Goal: Transaction & Acquisition: Download file/media

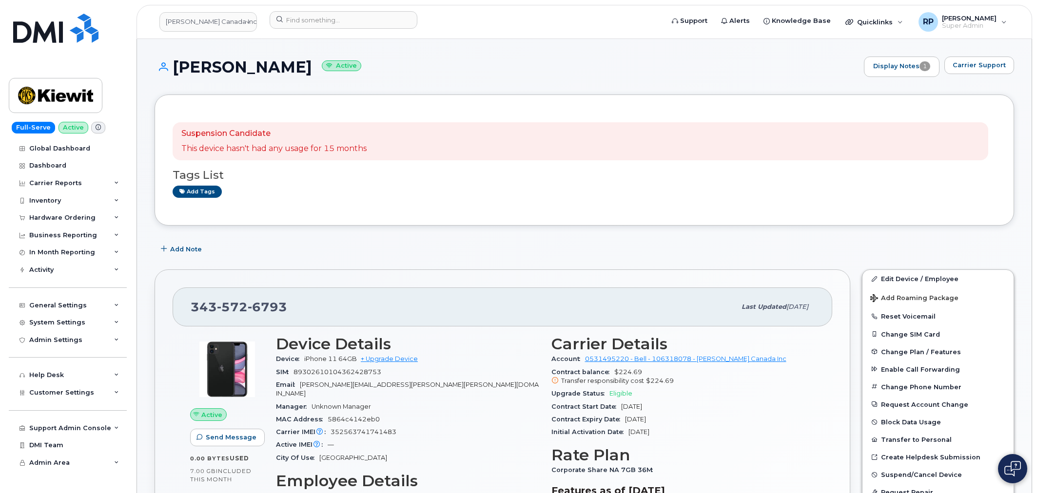
scroll to position [271, 0]
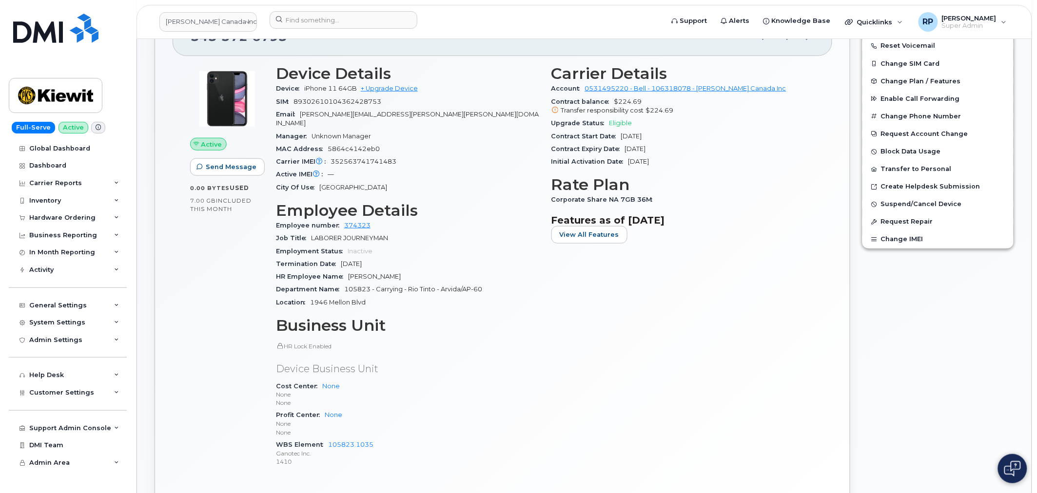
click at [422, 429] on p "None" at bounding box center [408, 433] width 264 height 8
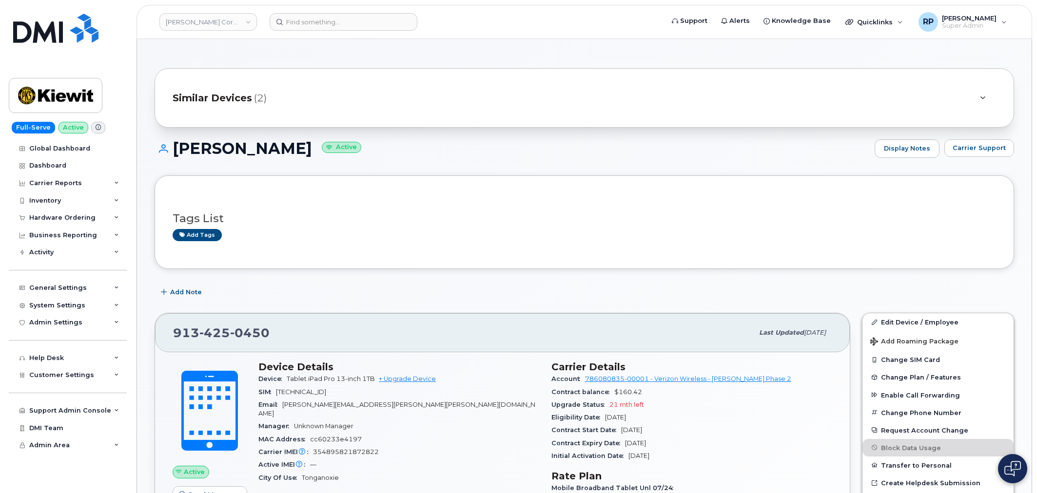
scroll to position [271, 0]
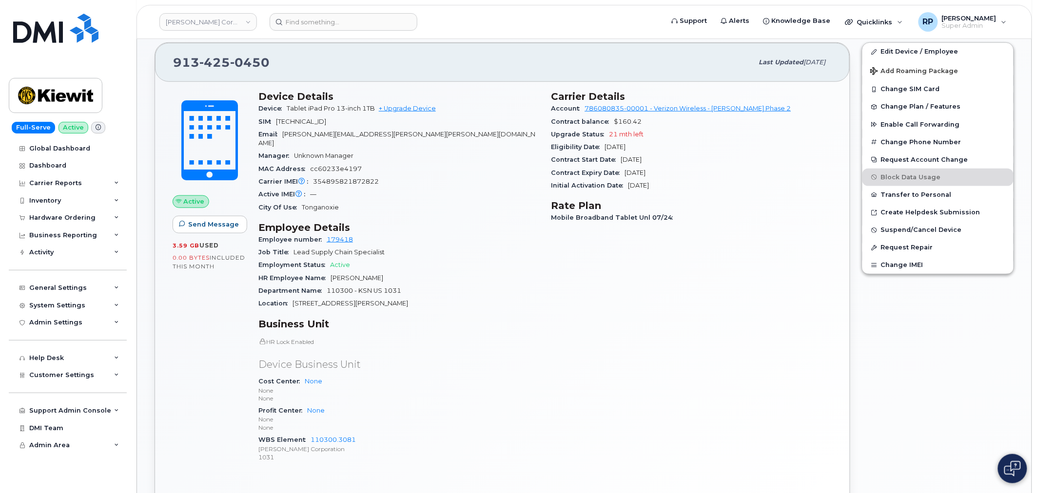
click at [217, 26] on link "Kiewit Corporation" at bounding box center [207, 22] width 97 height 18
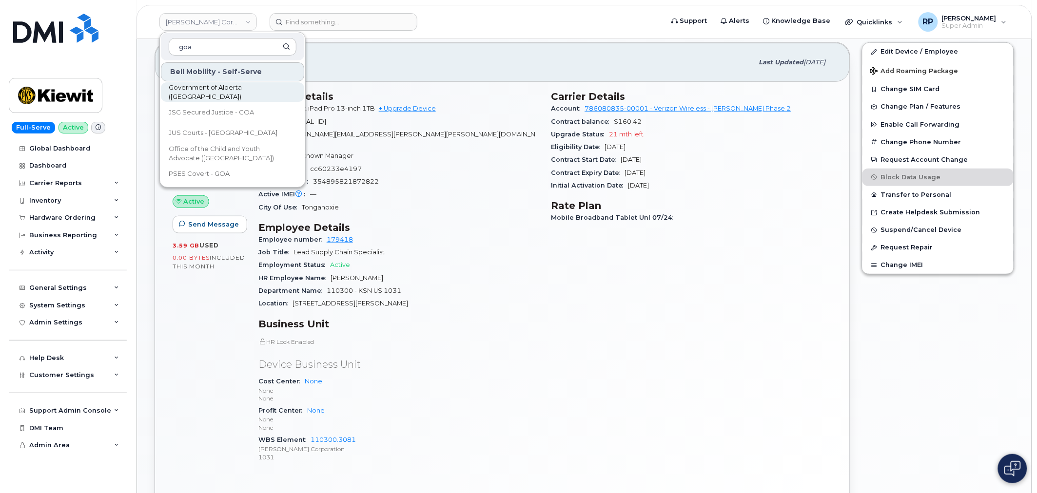
type input "goa"
click at [213, 95] on span "Government of Alberta (GOA)" at bounding box center [225, 92] width 112 height 19
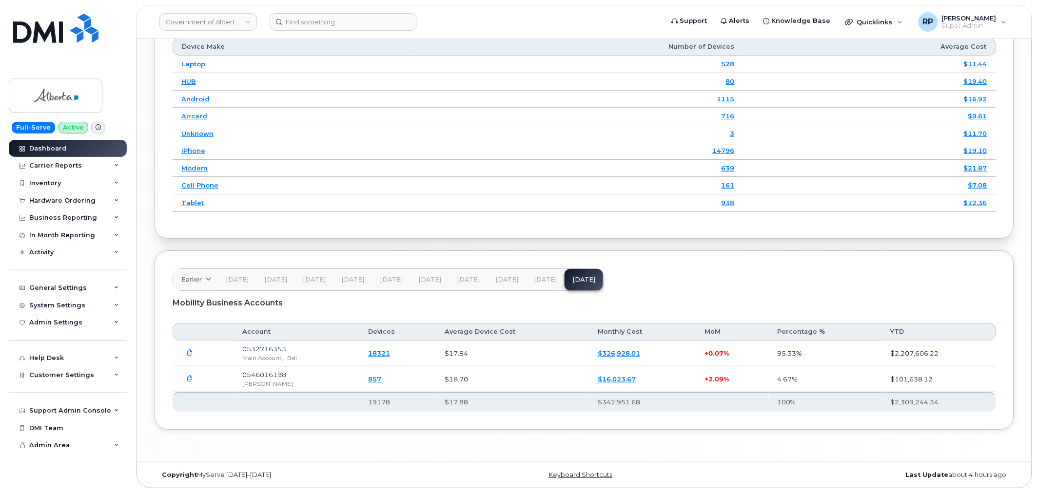
scroll to position [1235, 0]
click at [188, 356] on icon "button" at bounding box center [190, 353] width 6 height 6
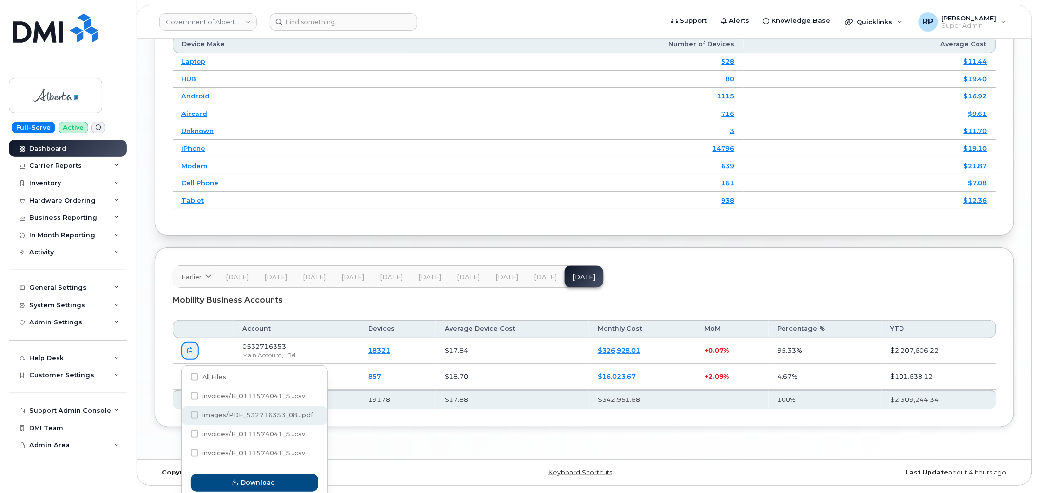
click at [204, 426] on div "images/PDF_532716353_08...pdf" at bounding box center [254, 435] width 145 height 19
checkbox input "true"
click at [247, 482] on span "Download" at bounding box center [258, 482] width 34 height 9
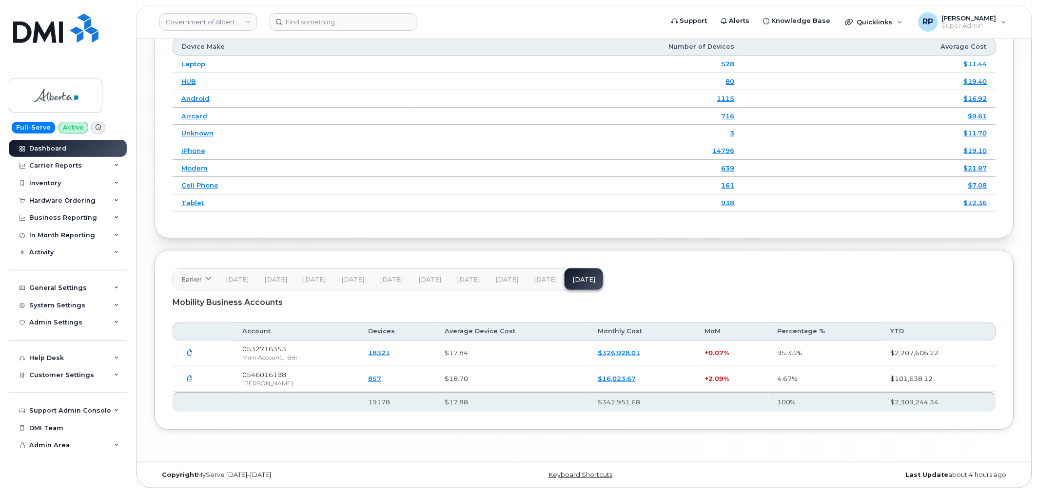
click at [206, 254] on div "Earlier 2024 September August July June May April March February January 2023 D…" at bounding box center [584, 340] width 859 height 180
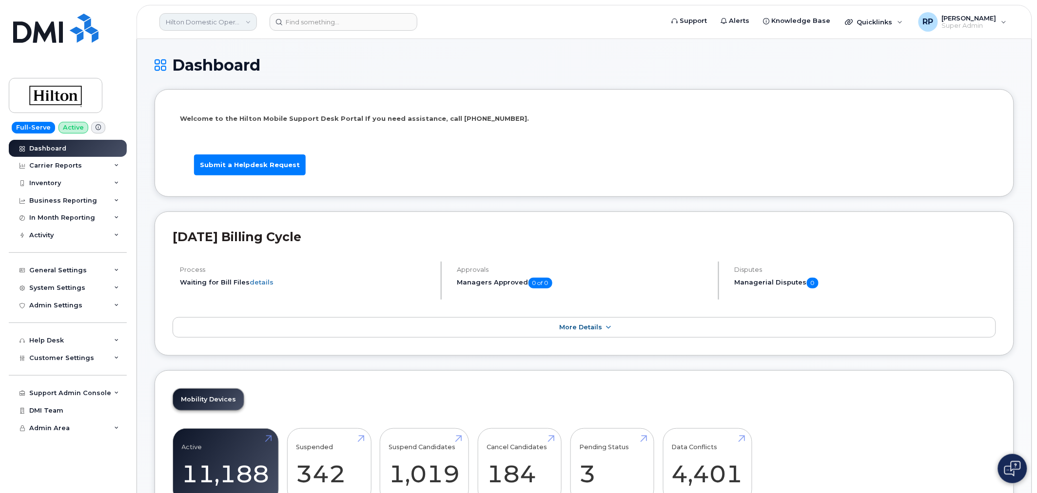
click at [187, 22] on link "Hilton Domestic Operating Company Inc" at bounding box center [207, 22] width 97 height 18
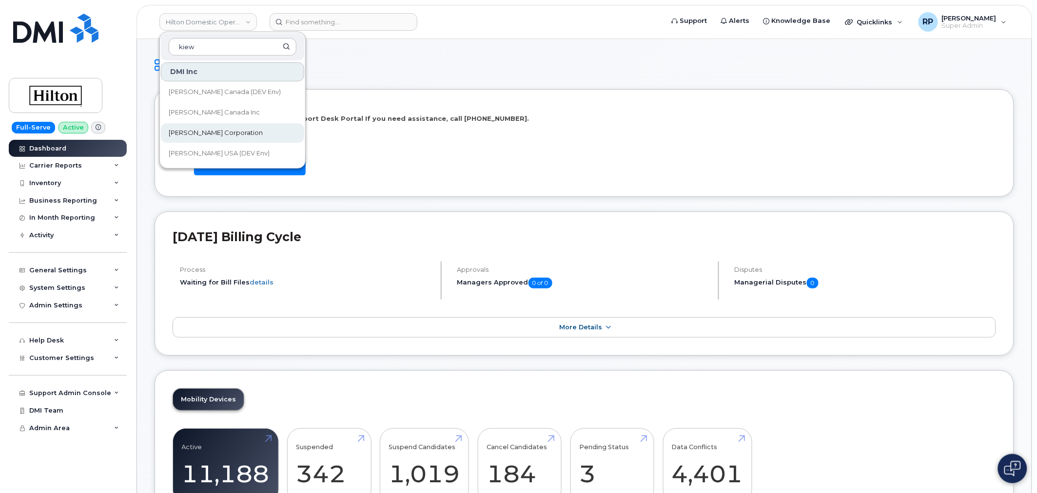
type input "kiew"
click at [204, 135] on span "[PERSON_NAME] Corporation" at bounding box center [216, 133] width 94 height 10
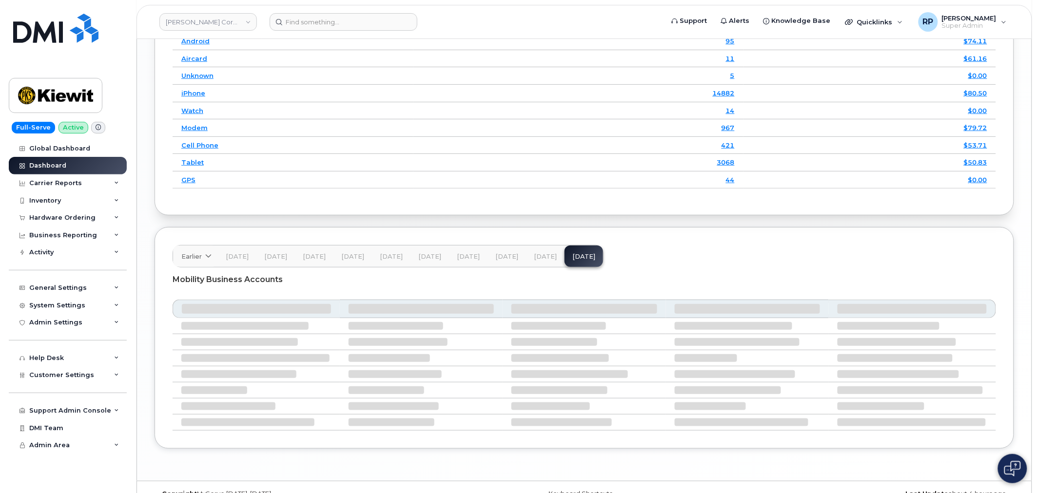
scroll to position [1454, 0]
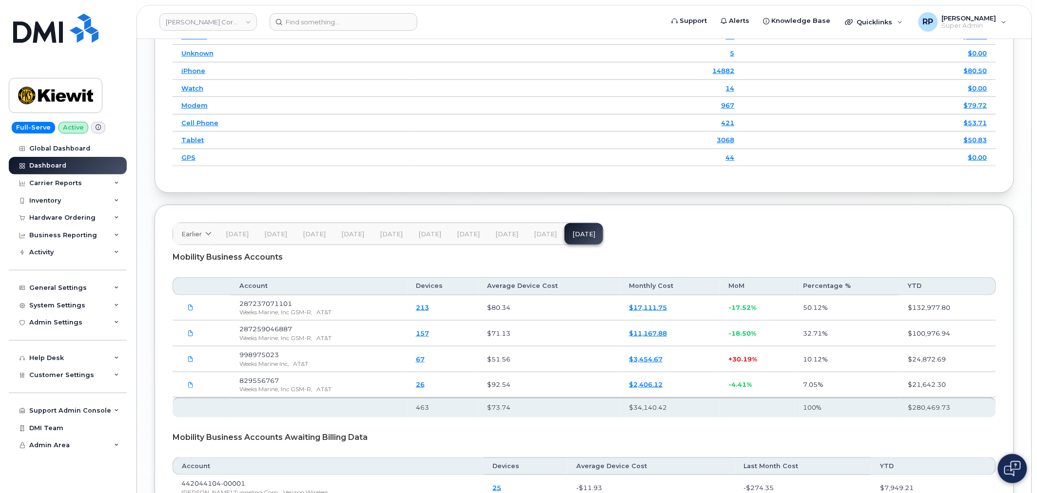
click at [425, 311] on link "213" at bounding box center [422, 308] width 13 height 8
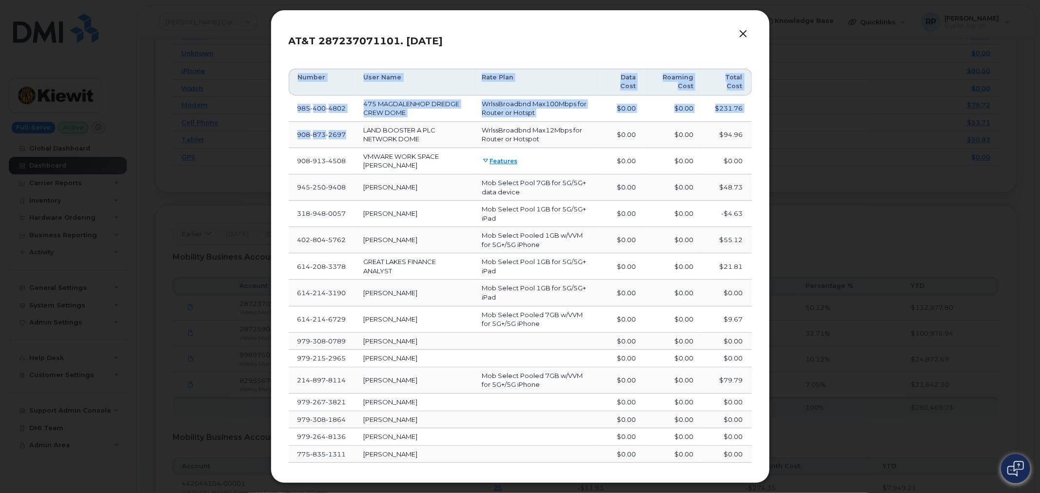
drag, startPoint x: 349, startPoint y: 139, endPoint x: 291, endPoint y: 137, distance: 58.5
click at [283, 140] on div "AT&T 287237071101. Aug 25 Number User Name Rate Plan Data Cost Roaming Cost Tot…" at bounding box center [520, 247] width 499 height 474
click at [292, 136] on td "908 873 2697" at bounding box center [322, 135] width 66 height 26
click at [300, 137] on span "908 873 2697" at bounding box center [321, 135] width 49 height 8
click at [328, 134] on span "2697" at bounding box center [336, 135] width 20 height 8
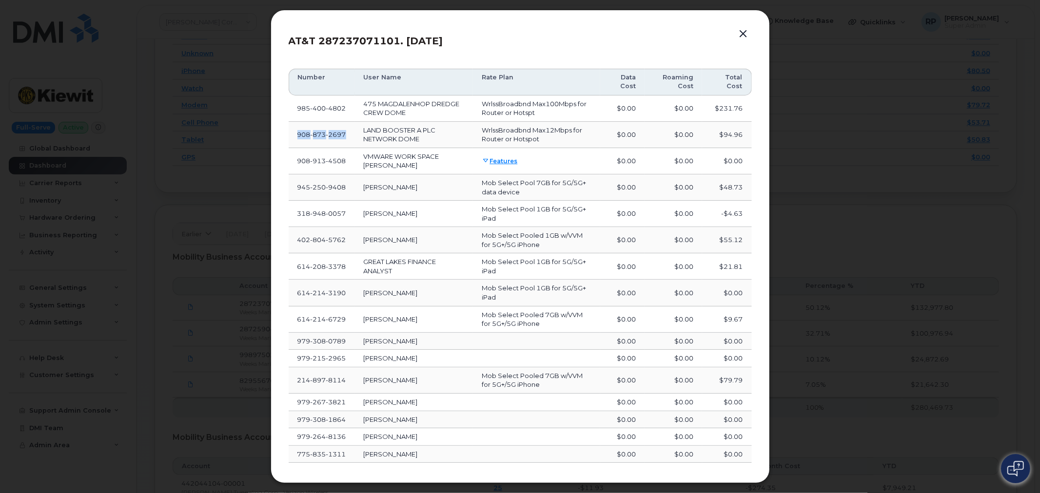
drag, startPoint x: 346, startPoint y: 136, endPoint x: 295, endPoint y: 135, distance: 50.7
click at [295, 135] on td "908 873 2697" at bounding box center [322, 135] width 66 height 26
copy span "908 873 2697"
click at [742, 32] on button "button" at bounding box center [743, 34] width 15 height 14
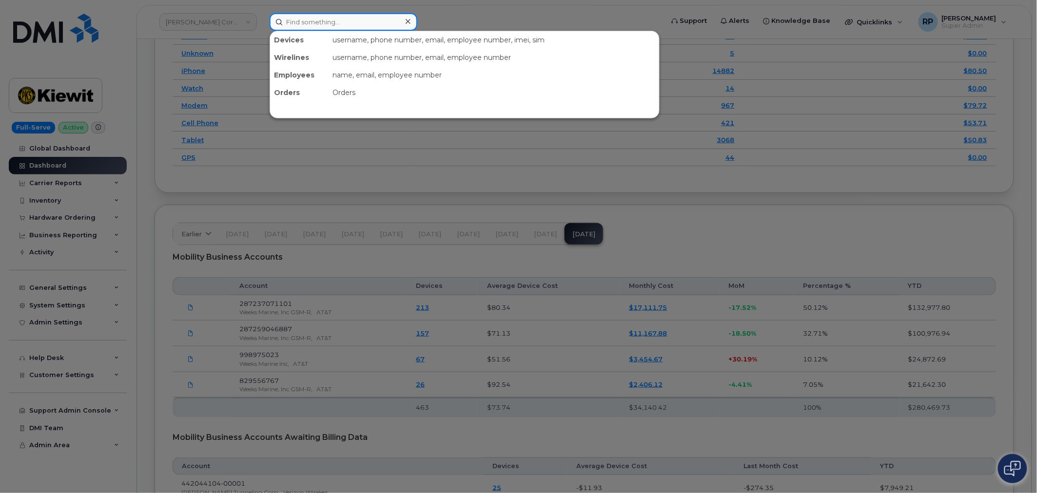
click at [364, 22] on input at bounding box center [344, 22] width 148 height 18
paste input "9088732697"
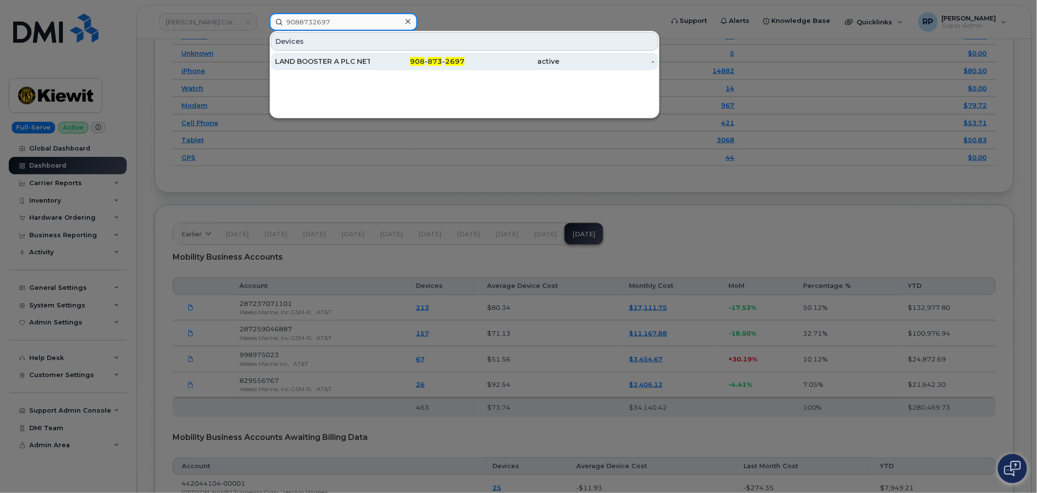
type input "9088732697"
click at [339, 61] on div "LAND BOOSTER A PLC NETWORK DOME" at bounding box center [322, 62] width 95 height 10
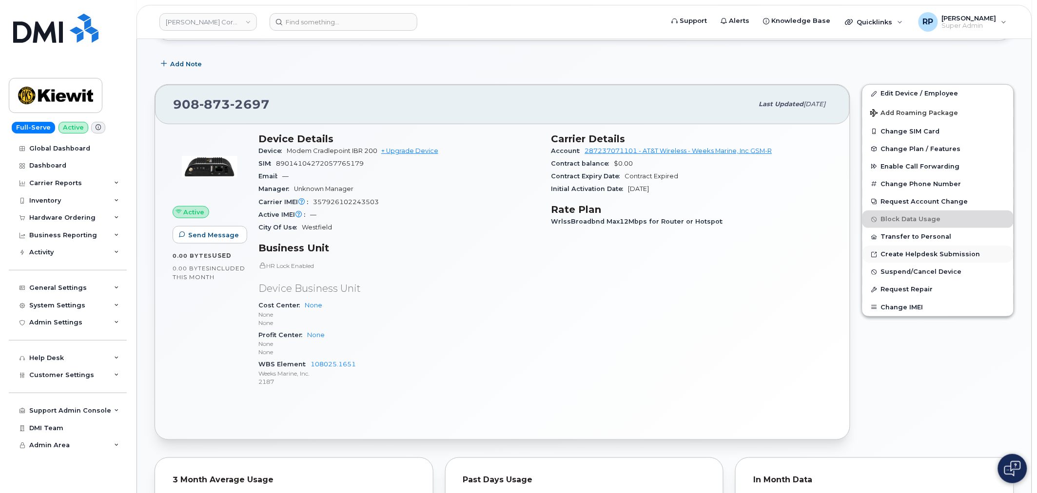
scroll to position [162, 0]
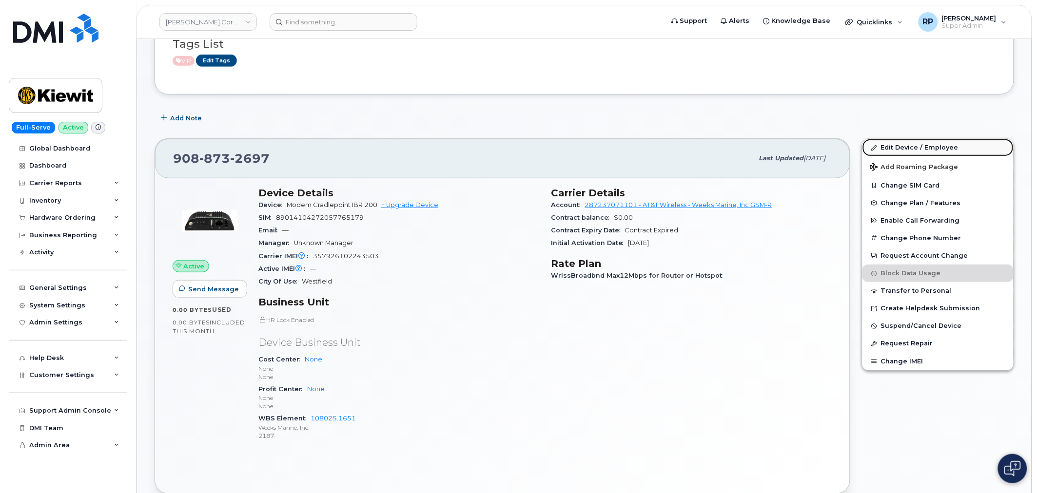
click at [894, 147] on link "Edit Device / Employee" at bounding box center [937, 148] width 151 height 18
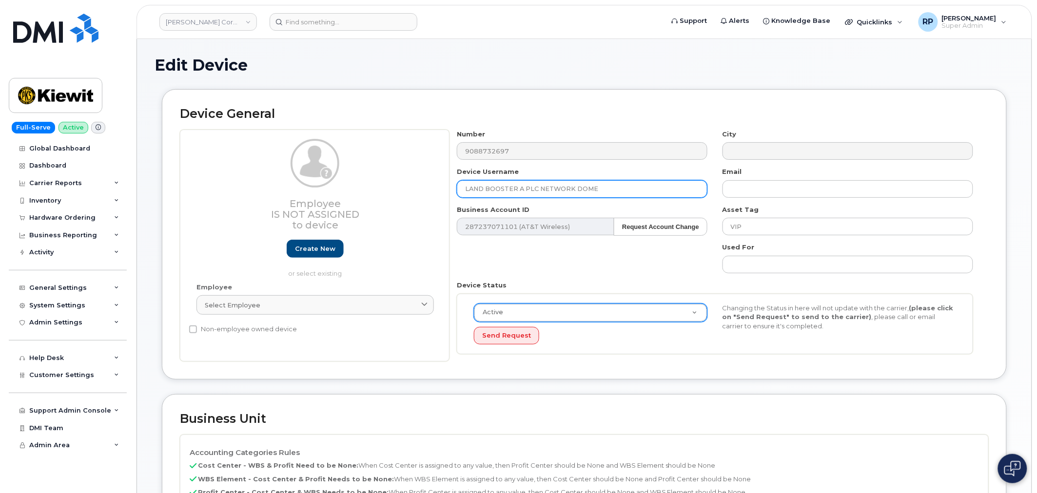
drag, startPoint x: 601, startPoint y: 188, endPoint x: 367, endPoint y: 199, distance: 234.7
click at [369, 193] on div "Employee Is not assigned to device Create new or select existing Employee Selec…" at bounding box center [584, 246] width 809 height 233
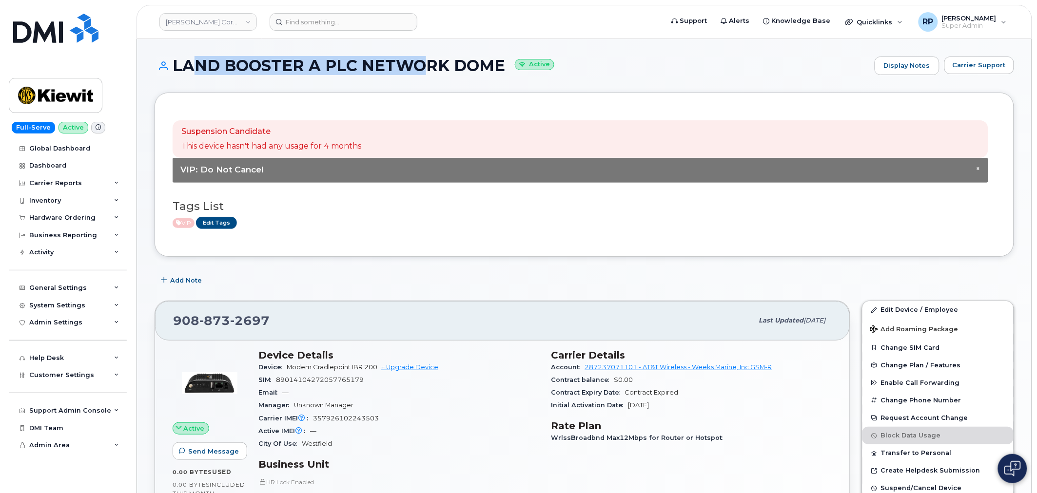
drag, startPoint x: 179, startPoint y: 65, endPoint x: 414, endPoint y: 64, distance: 235.4
click at [414, 64] on h1 "LAND BOOSTER A PLC NETWORK DOME Active" at bounding box center [512, 65] width 715 height 17
click at [184, 71] on h1 "LAND BOOSTER A PLC NETWORK DOME Active" at bounding box center [512, 65] width 715 height 17
drag, startPoint x: 174, startPoint y: 66, endPoint x: 509, endPoint y: 75, distance: 335.0
click at [509, 75] on div "LAND BOOSTER A PLC NETWORK DOME Active Display Notes Carrier Support" at bounding box center [584, 75] width 859 height 36
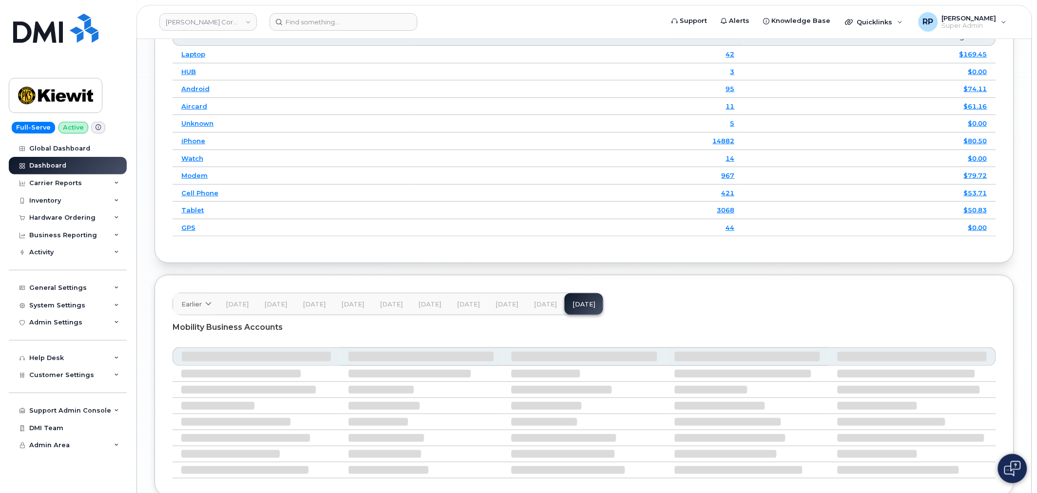
scroll to position [1454, 0]
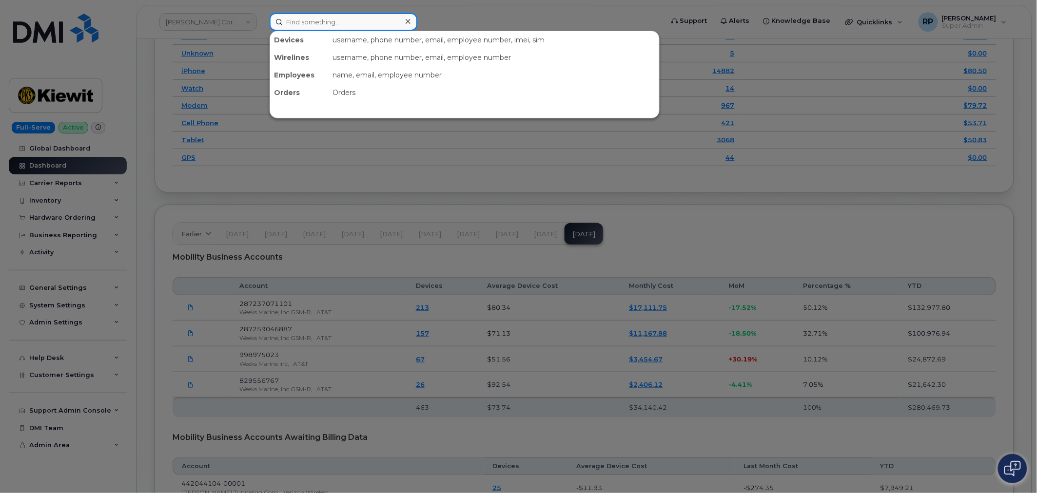
paste input "4029903861"
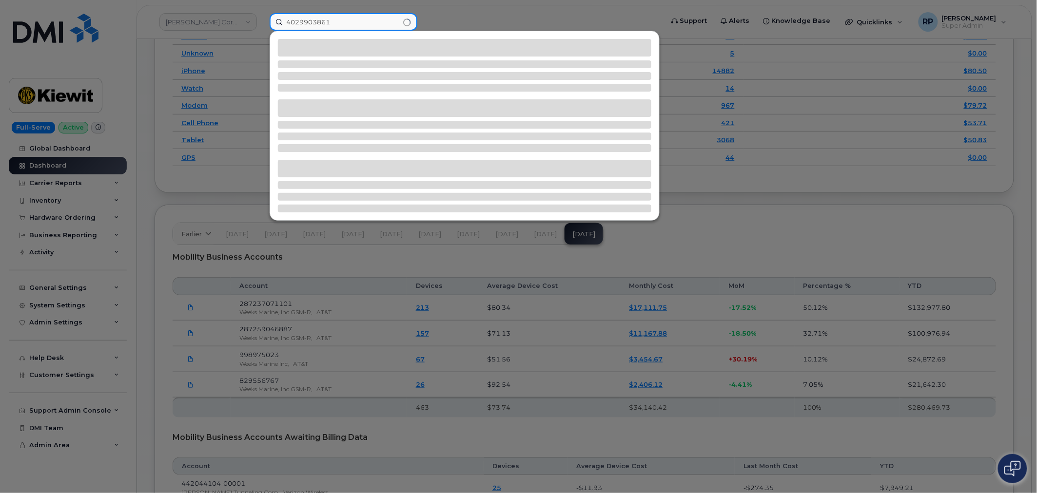
type input "4029903861"
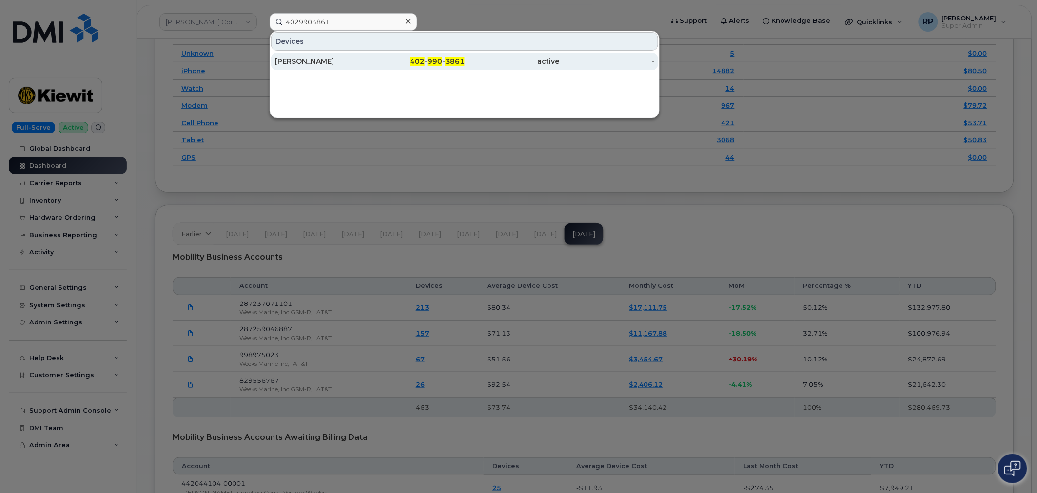
click at [301, 57] on div "KIEWIT" at bounding box center [322, 62] width 95 height 10
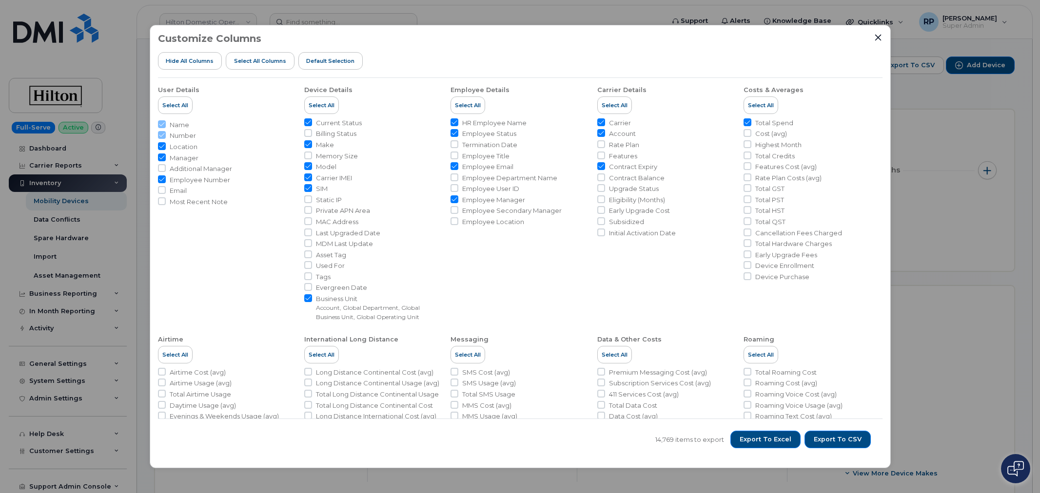
scroll to position [271, 0]
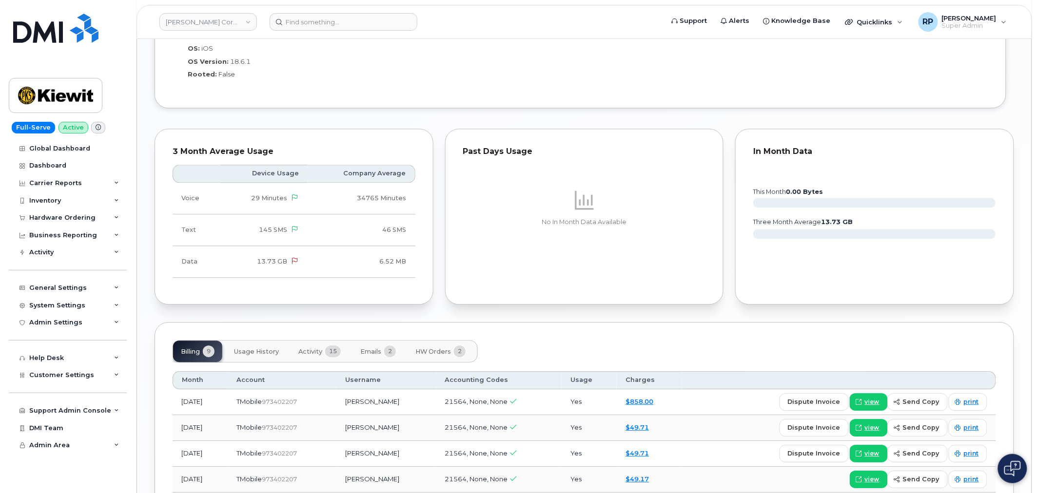
scroll to position [920, 0]
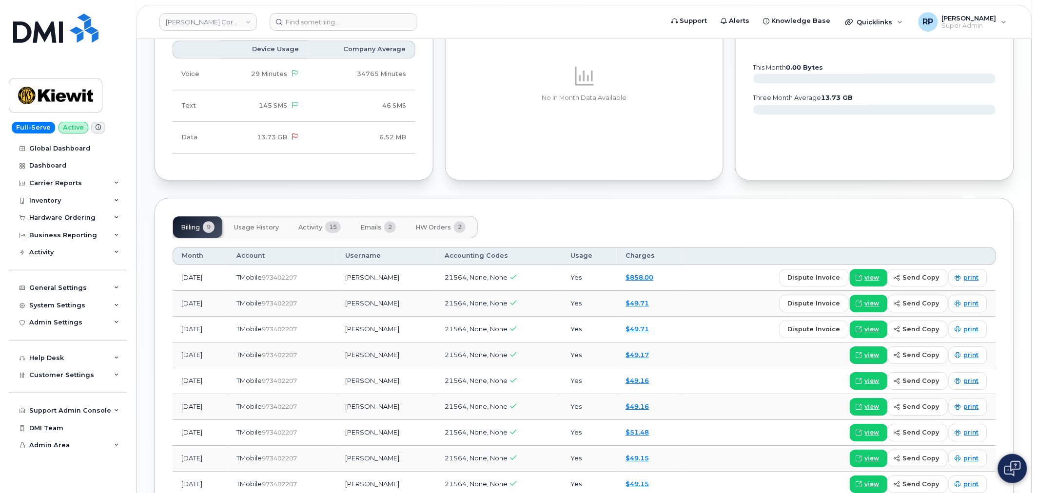
click at [324, 226] on button "Activity 15" at bounding box center [320, 226] width 58 height 21
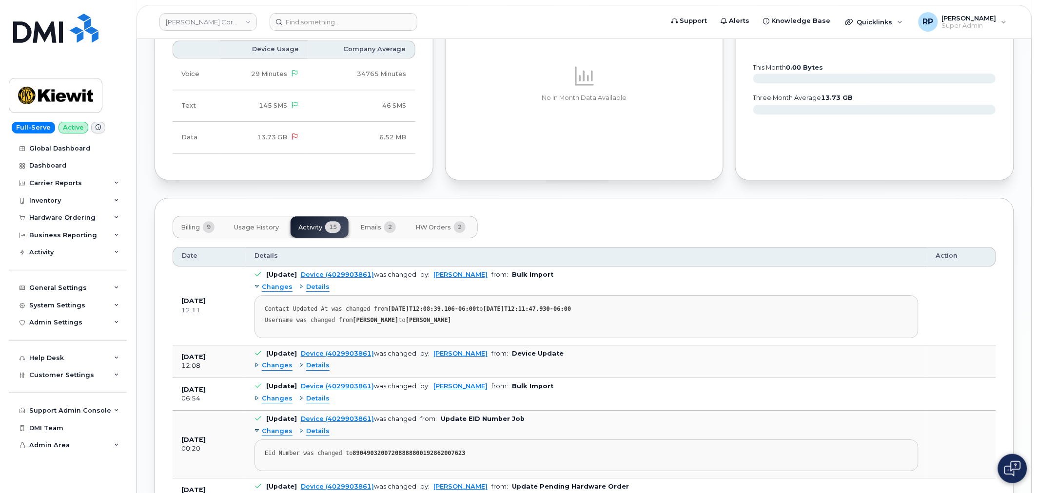
click at [317, 364] on span "Details" at bounding box center [317, 365] width 23 height 9
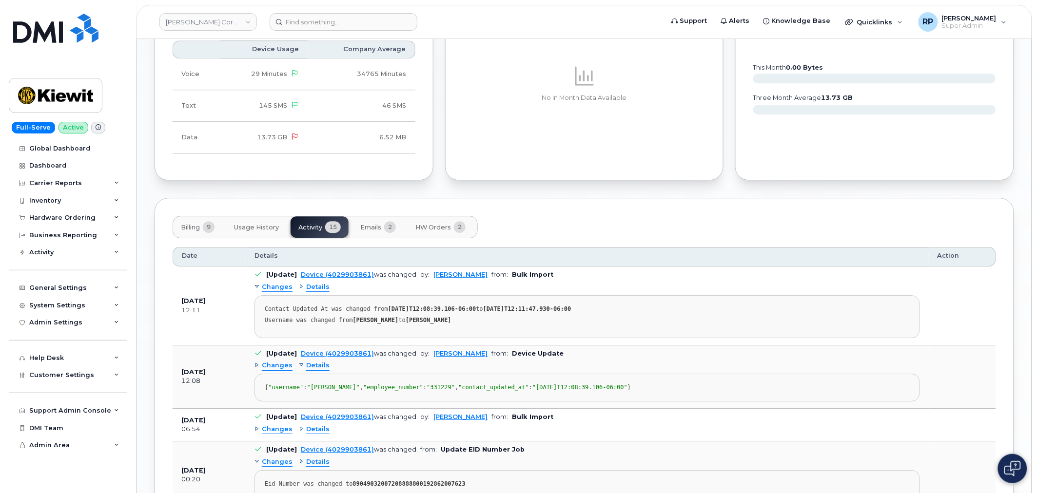
drag, startPoint x: 275, startPoint y: 394, endPoint x: 447, endPoint y: 421, distance: 174.1
click at [447, 391] on div "{ "username" : "[PERSON_NAME]" , "employee_number" : "331229" , "contact_update…" at bounding box center [587, 387] width 645 height 7
click at [430, 391] on div "{ "username" : "[PERSON_NAME]" , "employee_number" : "331229" , "contact_update…" at bounding box center [587, 387] width 645 height 7
drag, startPoint x: 273, startPoint y: 395, endPoint x: 455, endPoint y: 408, distance: 182.3
click at [455, 391] on div "{ "username" : "[PERSON_NAME]" , "employee_number" : "331229" , "contact_update…" at bounding box center [587, 387] width 645 height 7
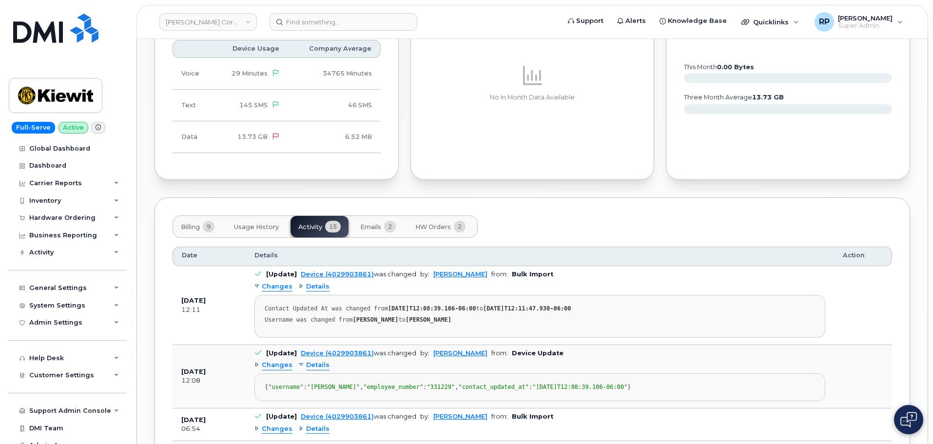
scroll to position [970, 0]
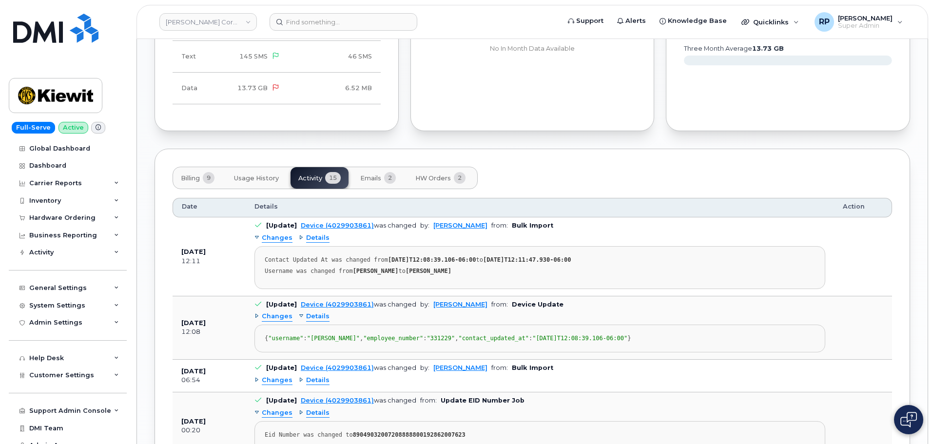
click at [325, 342] on span ""[PERSON_NAME]"" at bounding box center [333, 338] width 53 height 7
drag, startPoint x: 278, startPoint y: 345, endPoint x: 387, endPoint y: 348, distance: 108.7
click at [387, 342] on div "{ "username" : "[PERSON_NAME]" , "employee_number" : "331229" , "contact_update…" at bounding box center [540, 338] width 550 height 7
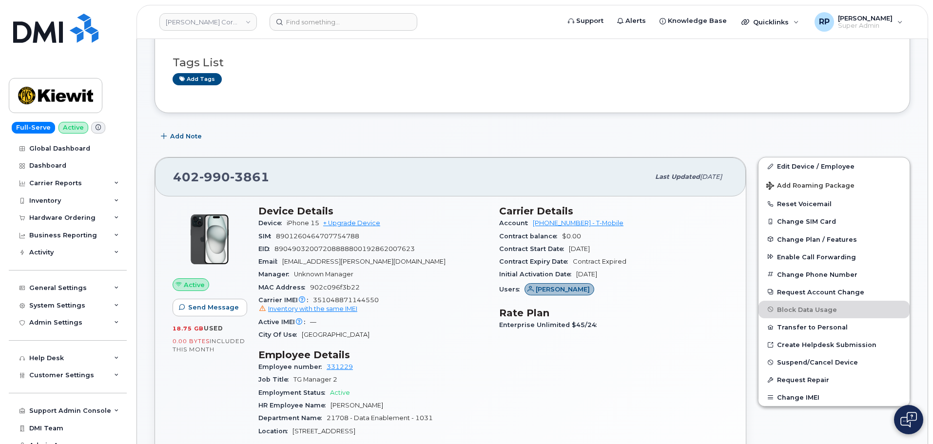
scroll to position [0, 0]
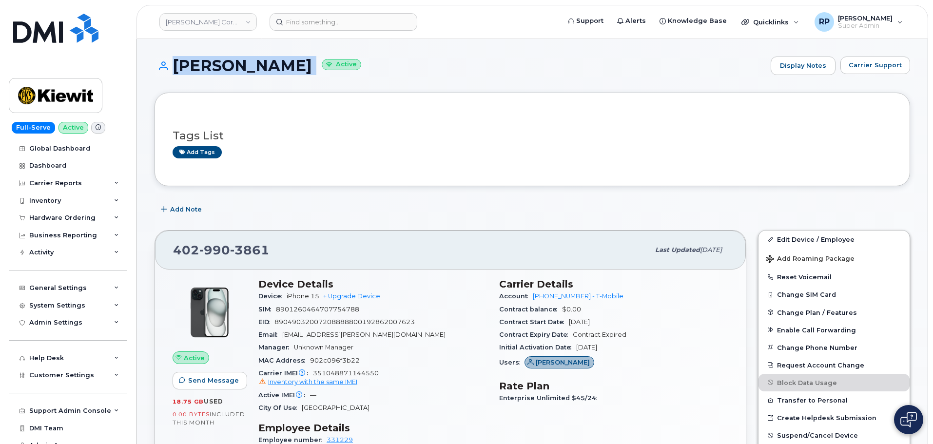
drag, startPoint x: 168, startPoint y: 65, endPoint x: 243, endPoint y: 57, distance: 75.5
click at [243, 57] on h1 "KIEWIT Active" at bounding box center [460, 65] width 611 height 17
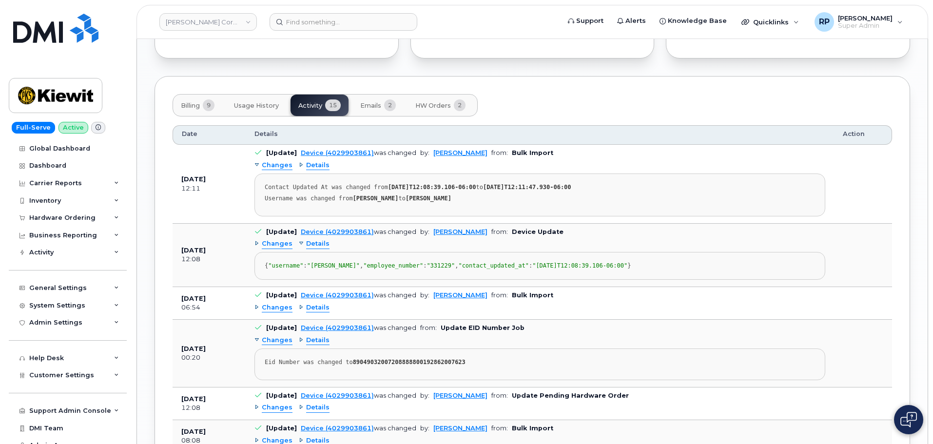
scroll to position [1072, 0]
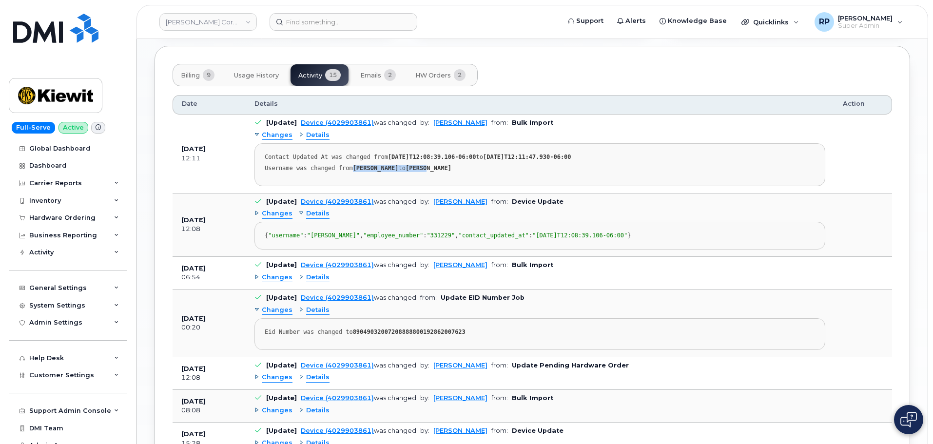
drag, startPoint x: 349, startPoint y: 168, endPoint x: 438, endPoint y: 170, distance: 88.7
click at [438, 170] on div "Username was changed from Aditi Chauhan to KIEWIT" at bounding box center [540, 168] width 550 height 7
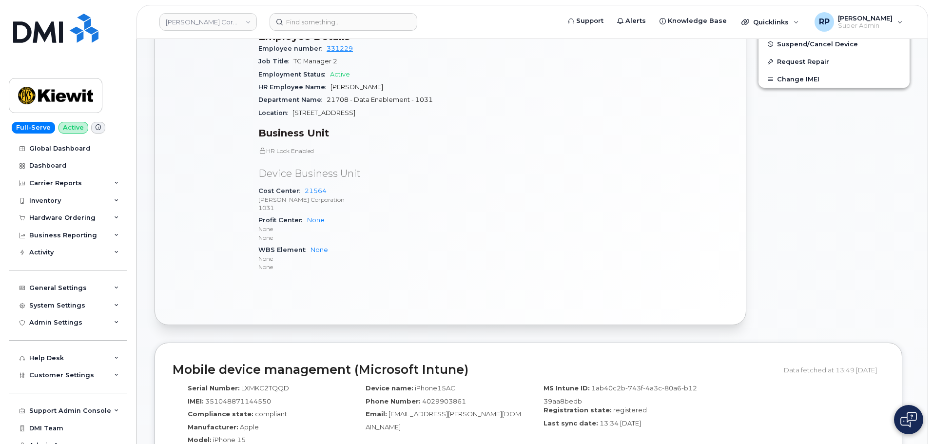
scroll to position [341, 0]
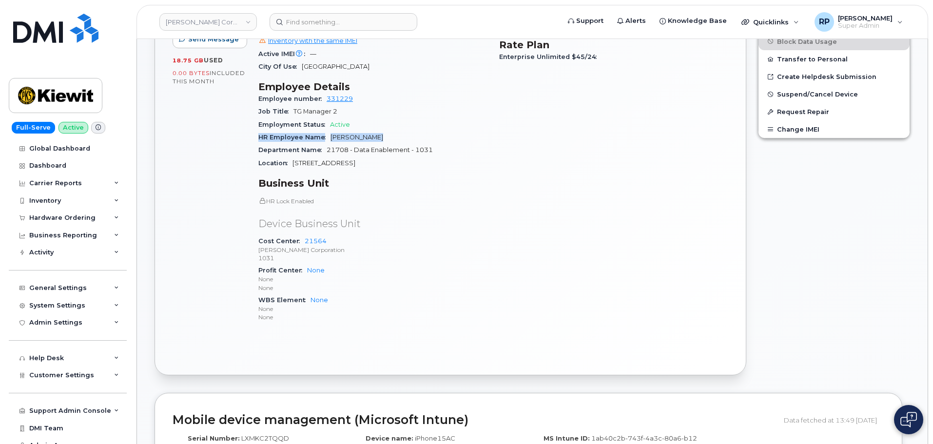
drag, startPoint x: 258, startPoint y: 136, endPoint x: 423, endPoint y: 170, distance: 167.7
click at [400, 134] on div "Device Details Device iPhone 15 + Upgrade Device SIM 8901260464707754788 EID 89…" at bounding box center [373, 134] width 241 height 406
drag, startPoint x: 3, startPoint y: 98, endPoint x: 505, endPoint y: 236, distance: 520.7
click at [505, 236] on div "Carrier Details Account 973402207 - T-Mobile Contract balance $0.00 Contract St…" at bounding box center [613, 134] width 241 height 406
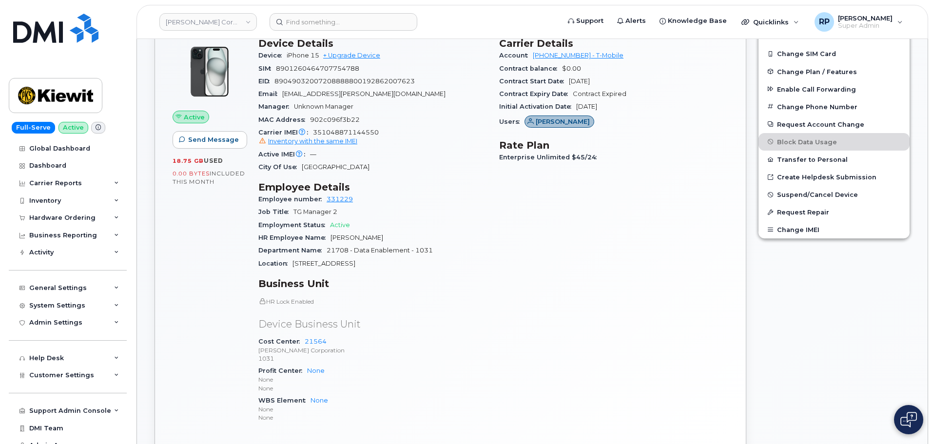
scroll to position [97, 0]
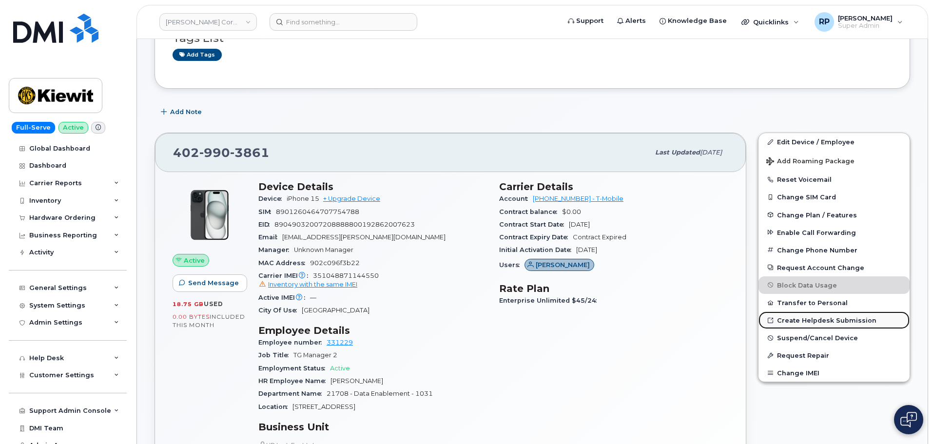
click at [832, 322] on link "Create Helpdesk Submission" at bounding box center [833, 320] width 151 height 18
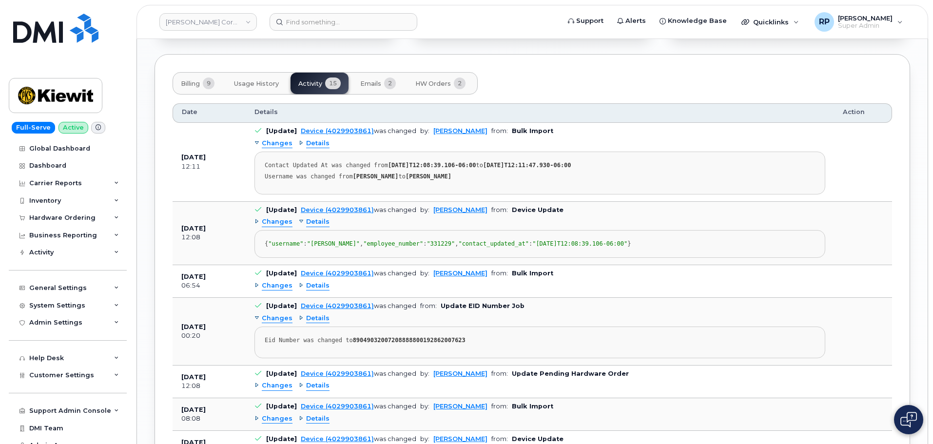
scroll to position [1072, 0]
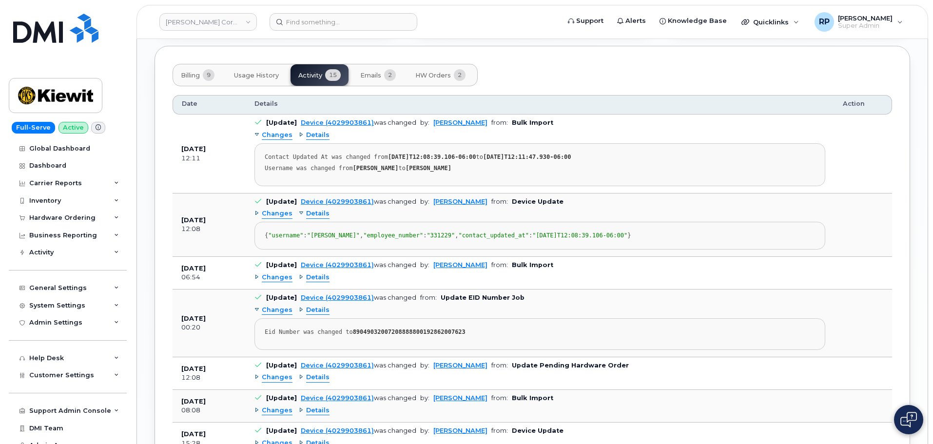
click at [190, 70] on button "Billing 9" at bounding box center [197, 74] width 49 height 21
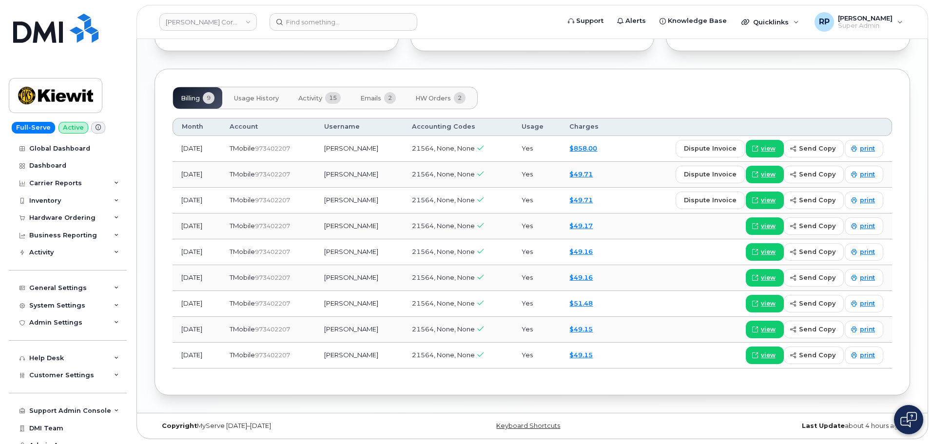
scroll to position [1049, 0]
click at [705, 150] on span "dispute invoice" at bounding box center [710, 148] width 53 height 9
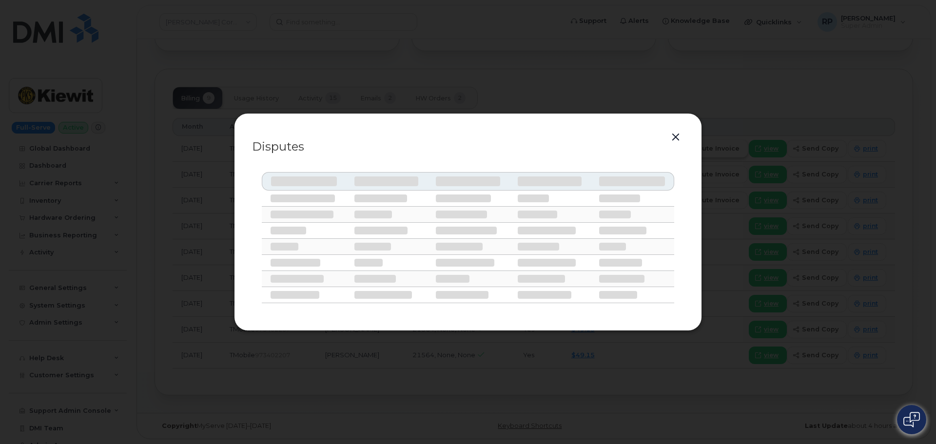
select select
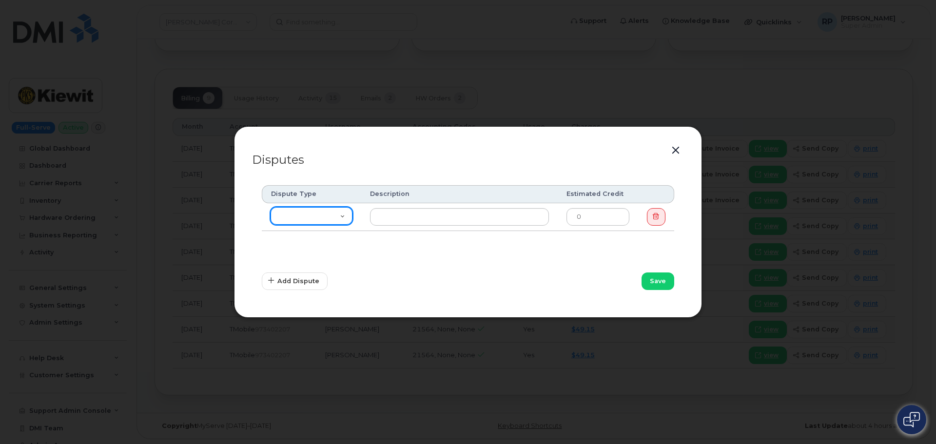
click at [319, 220] on select "Missing Discount Roaming Credit Data Credit Missing Feature Other" at bounding box center [312, 216] width 82 height 18
click at [674, 149] on button "button" at bounding box center [675, 151] width 15 height 14
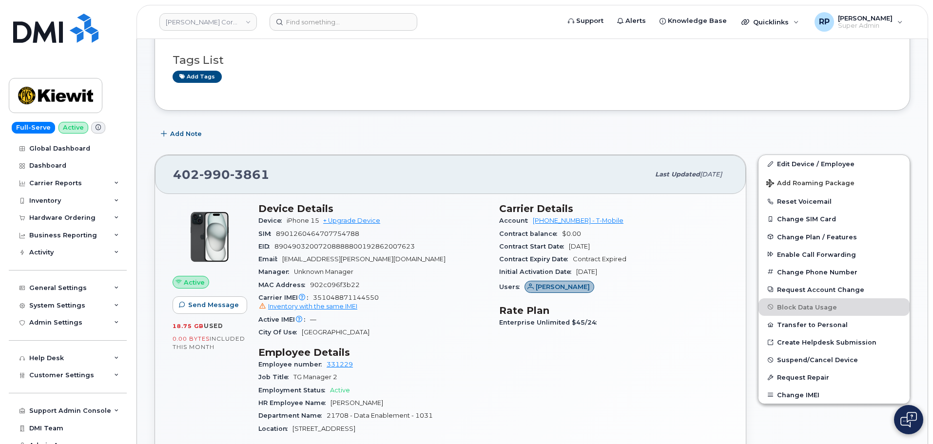
scroll to position [75, 0]
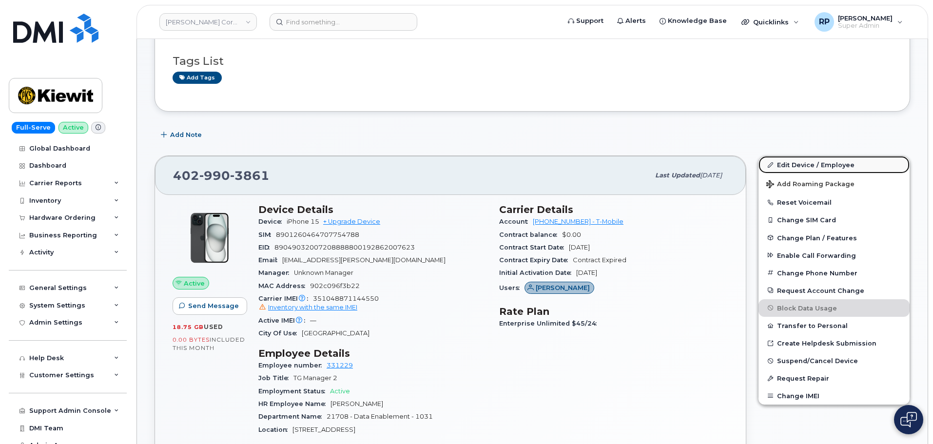
click at [831, 164] on link "Edit Device / Employee" at bounding box center [833, 165] width 151 height 18
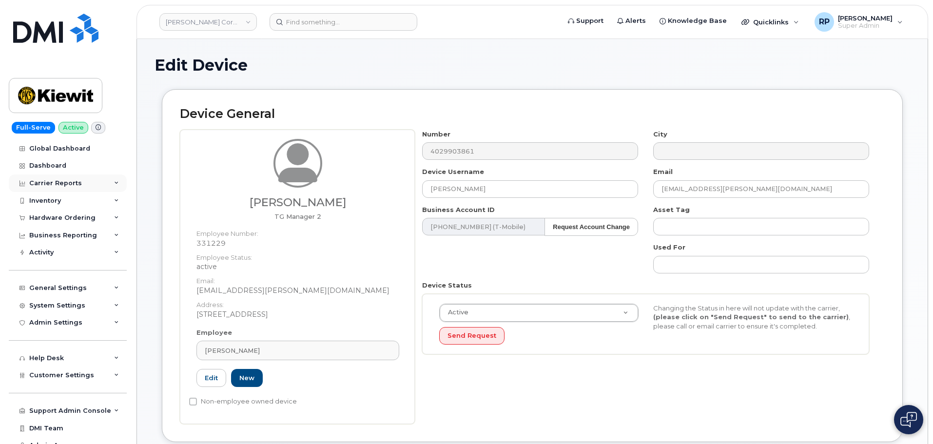
click at [64, 186] on div "Carrier Reports" at bounding box center [55, 183] width 53 height 8
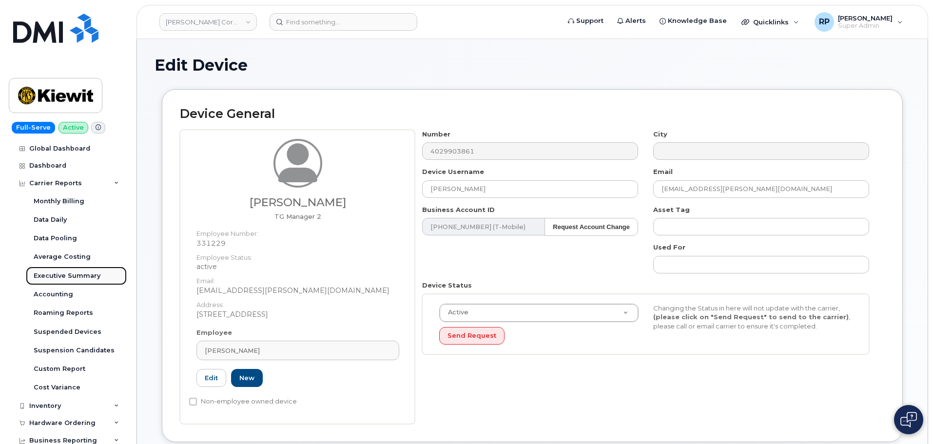
click at [68, 277] on div "Executive Summary" at bounding box center [67, 276] width 67 height 9
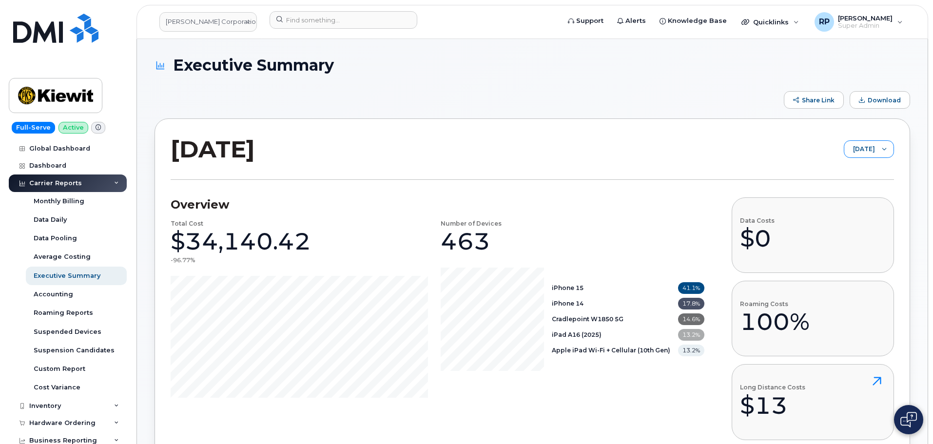
click at [849, 151] on span "[DATE]" at bounding box center [859, 150] width 31 height 18
click at [852, 187] on span "July 2025" at bounding box center [846, 187] width 21 height 9
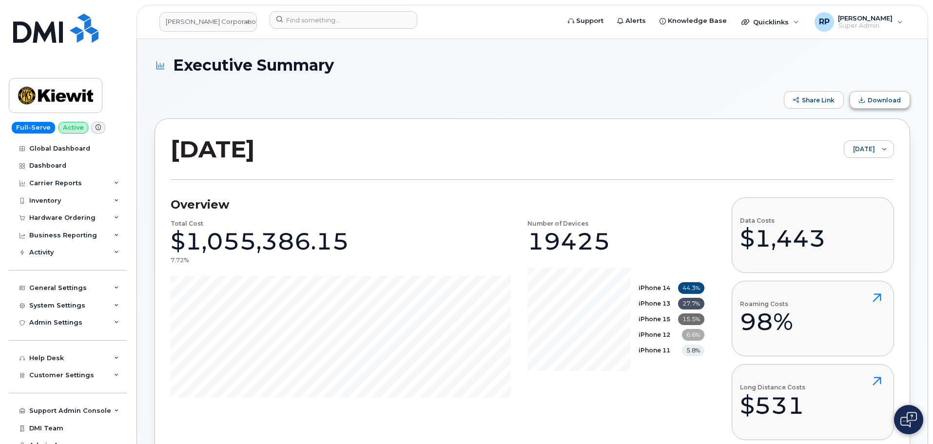
click at [880, 98] on span "Download" at bounding box center [884, 100] width 33 height 7
click at [861, 155] on span "July 2025" at bounding box center [859, 150] width 31 height 18
click at [855, 168] on span "August 2025" at bounding box center [856, 170] width 21 height 9
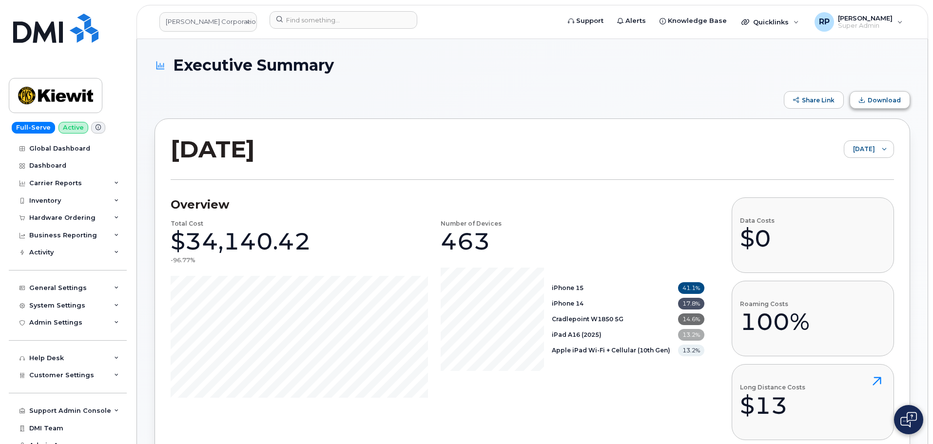
click at [870, 103] on span "Download" at bounding box center [884, 100] width 33 height 7
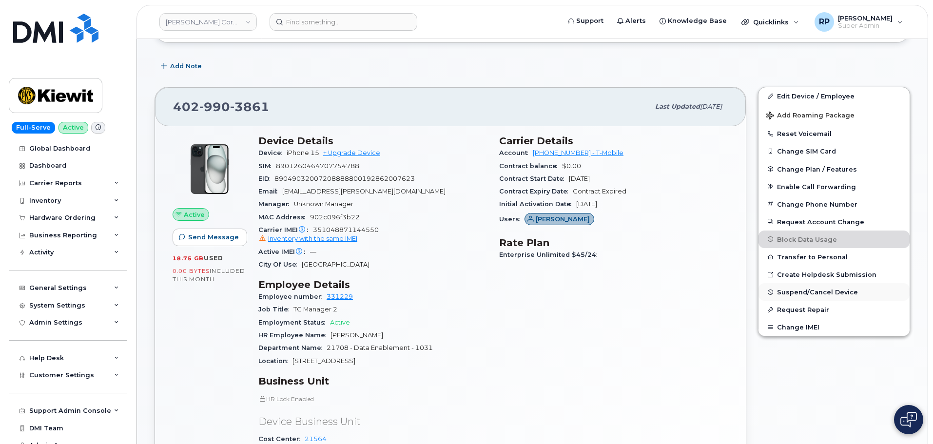
scroll to position [146, 0]
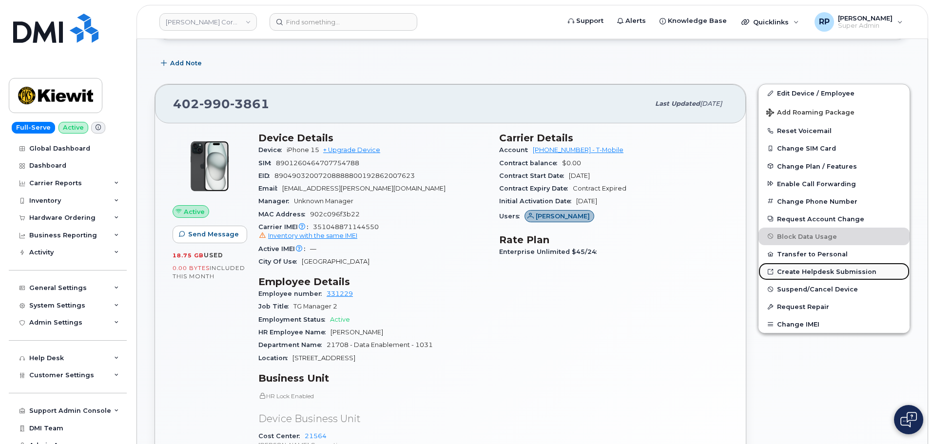
click at [816, 272] on link "Create Helpdesk Submission" at bounding box center [833, 272] width 151 height 18
click at [55, 307] on div "System Settings" at bounding box center [57, 306] width 56 height 8
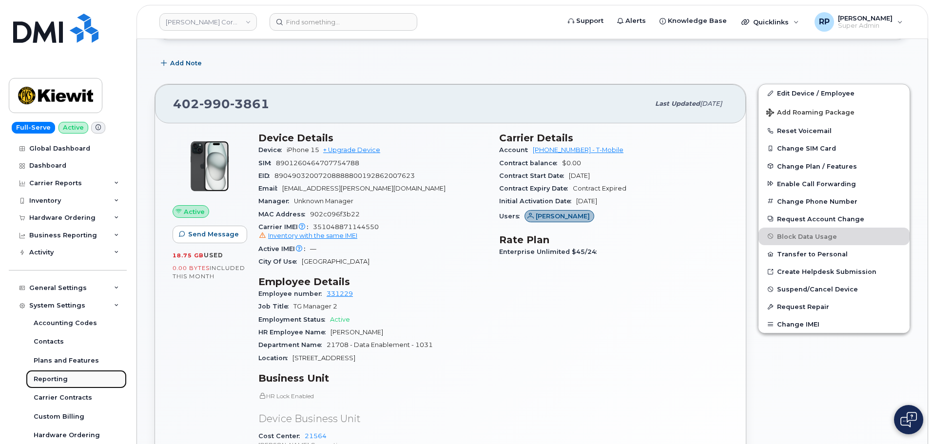
click at [51, 375] on div "Reporting" at bounding box center [51, 379] width 34 height 9
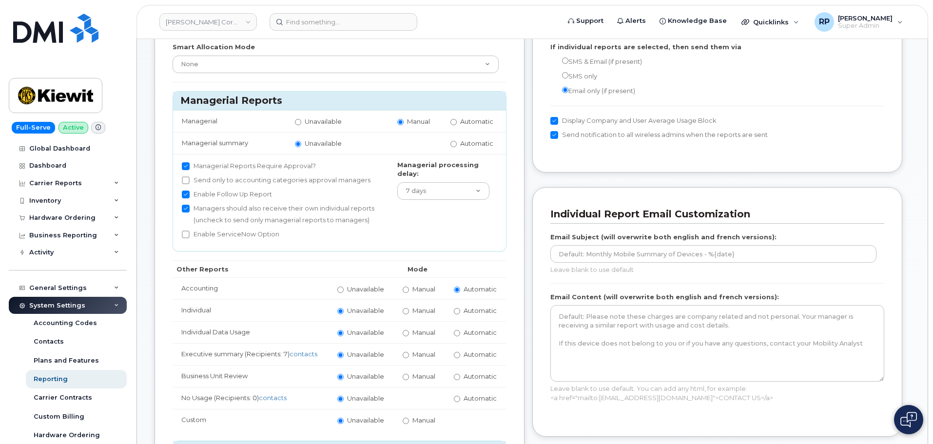
scroll to position [97, 0]
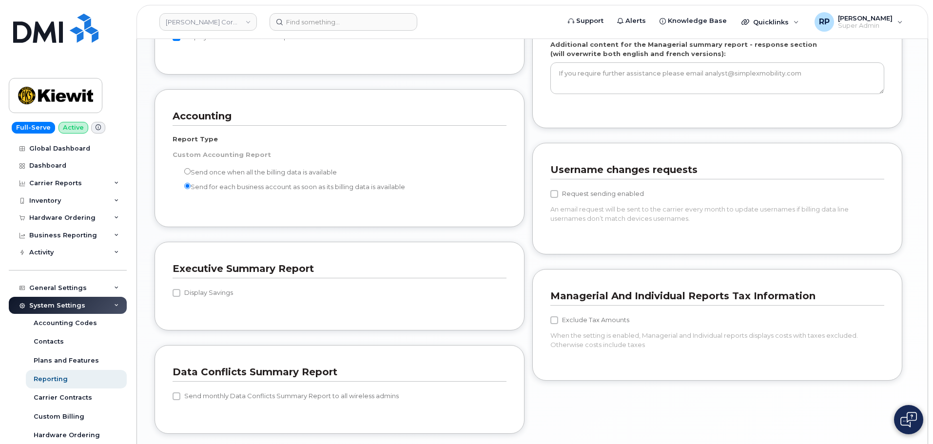
scroll to position [764, 0]
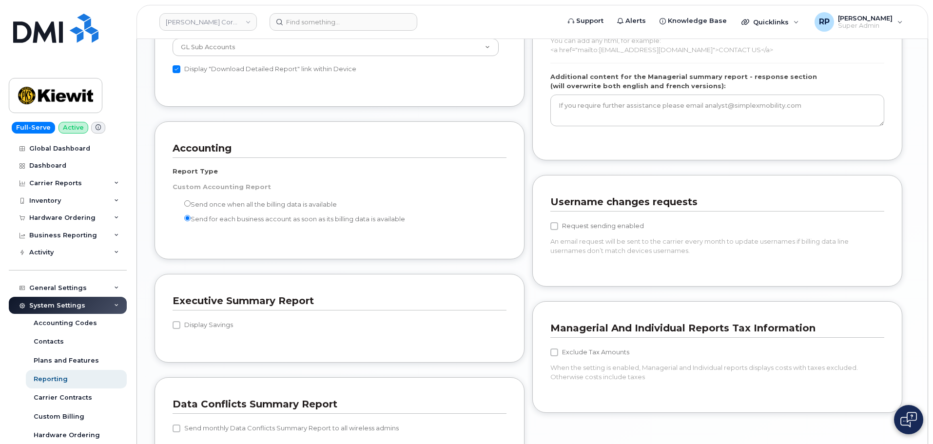
drag, startPoint x: 663, startPoint y: 226, endPoint x: 563, endPoint y: 233, distance: 100.6
click at [563, 233] on div "Request sending enabled An email request will be sent to the carrier every mont…" at bounding box center [717, 240] width 334 height 57
click at [796, 273] on div "Username changes requests Request sending enabled An email request will be sent…" at bounding box center [717, 231] width 370 height 112
drag, startPoint x: 737, startPoint y: 258, endPoint x: 532, endPoint y: 214, distance: 209.0
click at [532, 214] on div "Username changes requests Request sending enabled An email request will be sent…" at bounding box center [717, 231] width 370 height 112
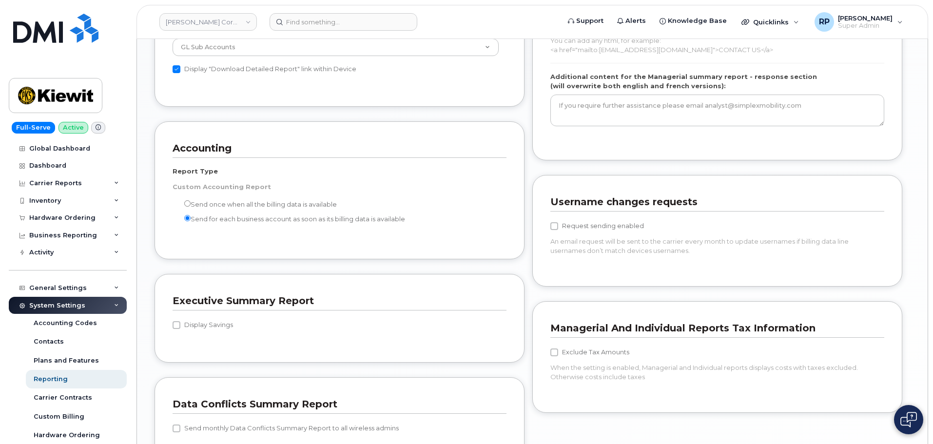
click at [720, 256] on div "Request sending enabled An email request will be sent to the carrier every mont…" at bounding box center [717, 240] width 334 height 57
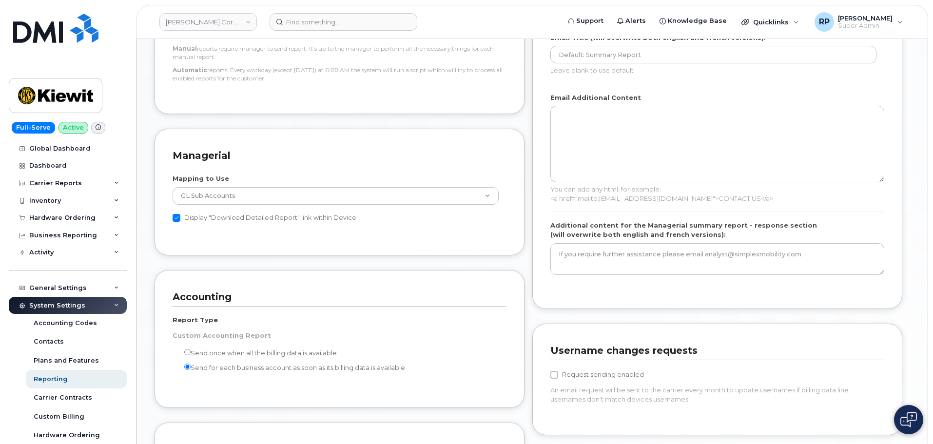
scroll to position [716, 0]
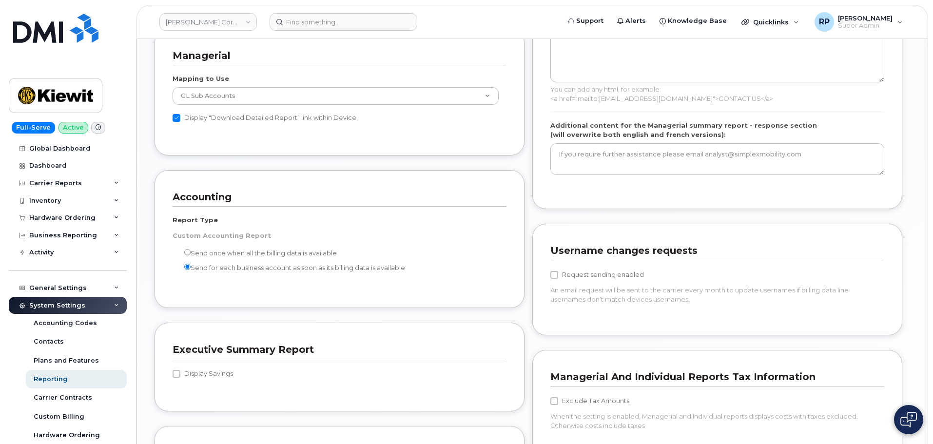
click at [154, 278] on div "Reporting Settings View Changelog Bill Processing Smart Allocation Mode None Wi…" at bounding box center [532, 14] width 791 height 1382
click at [58, 199] on div "Inventory" at bounding box center [45, 201] width 32 height 8
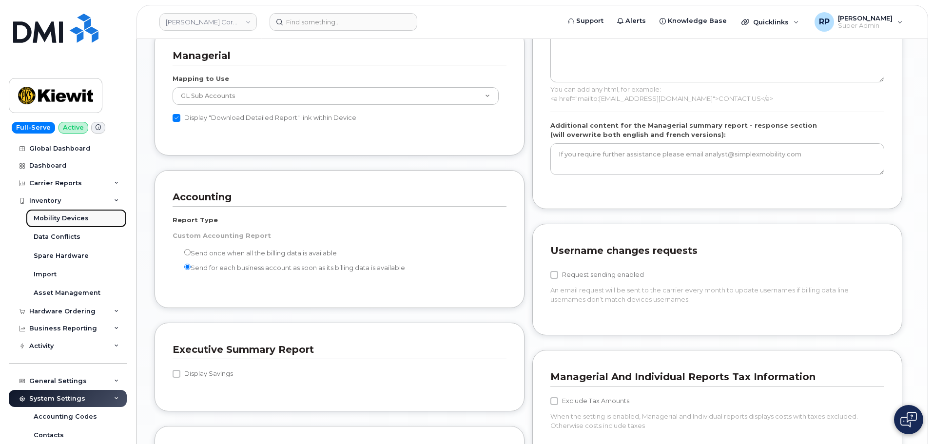
click at [72, 217] on div "Mobility Devices" at bounding box center [61, 218] width 55 height 9
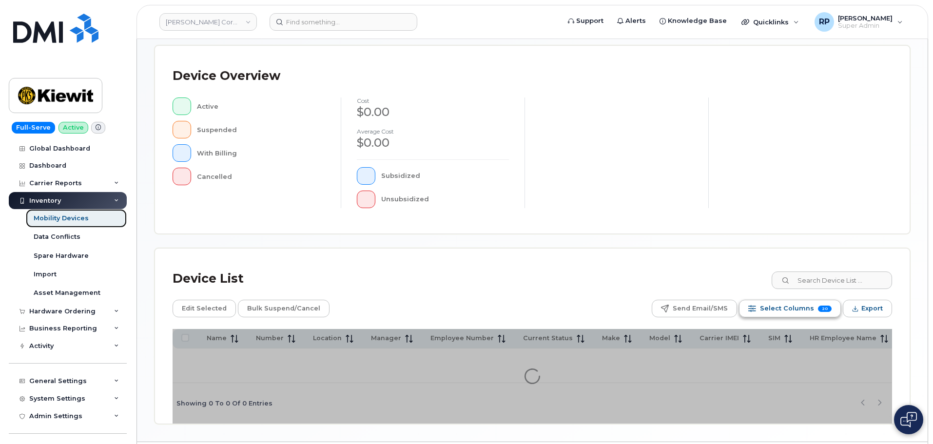
scroll to position [180, 0]
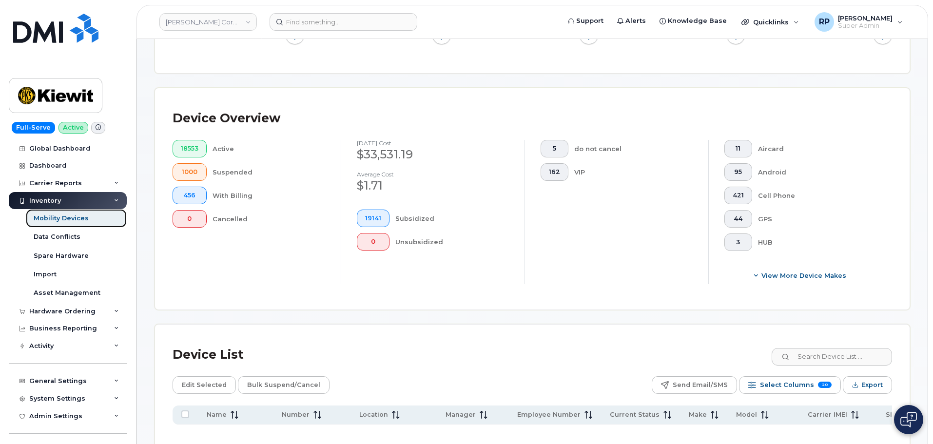
scroll to position [198, 0]
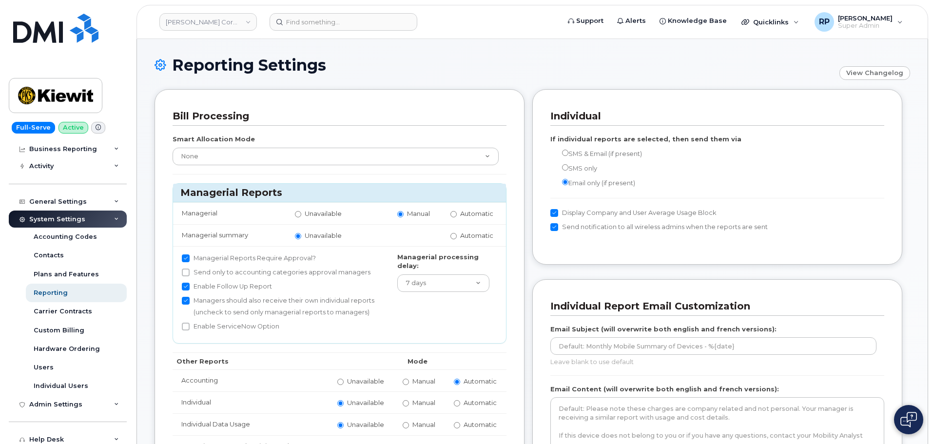
scroll to position [97, 0]
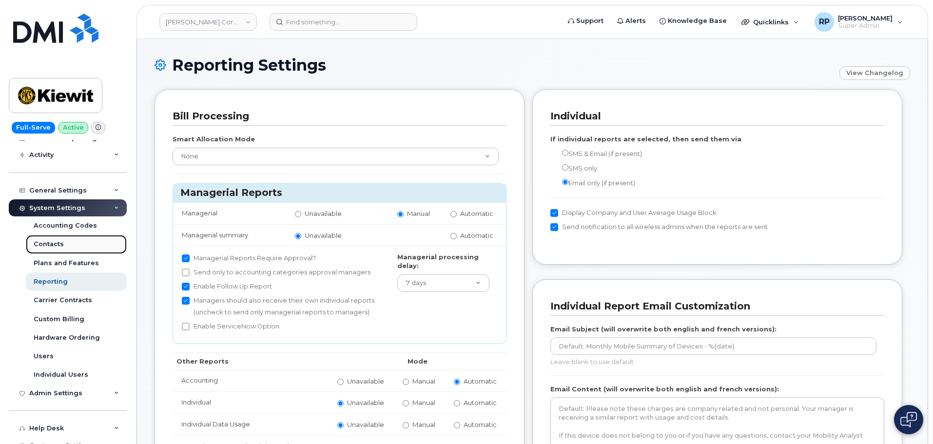
click at [48, 244] on div "Contacts" at bounding box center [49, 244] width 30 height 9
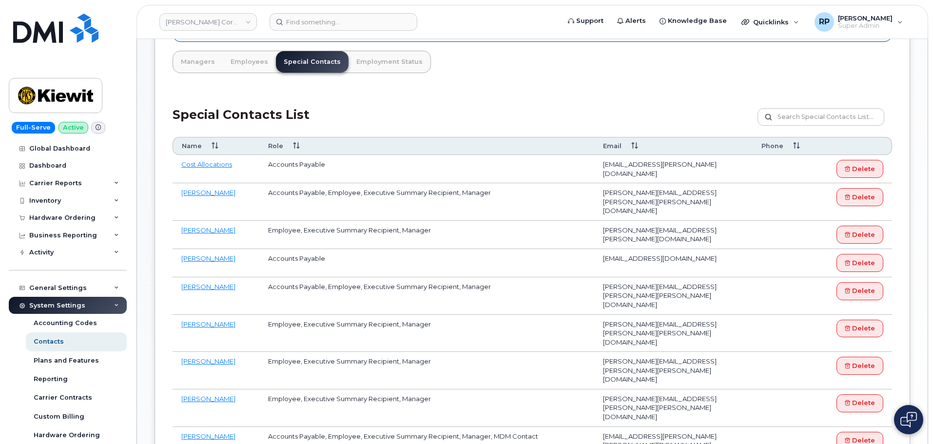
scroll to position [146, 0]
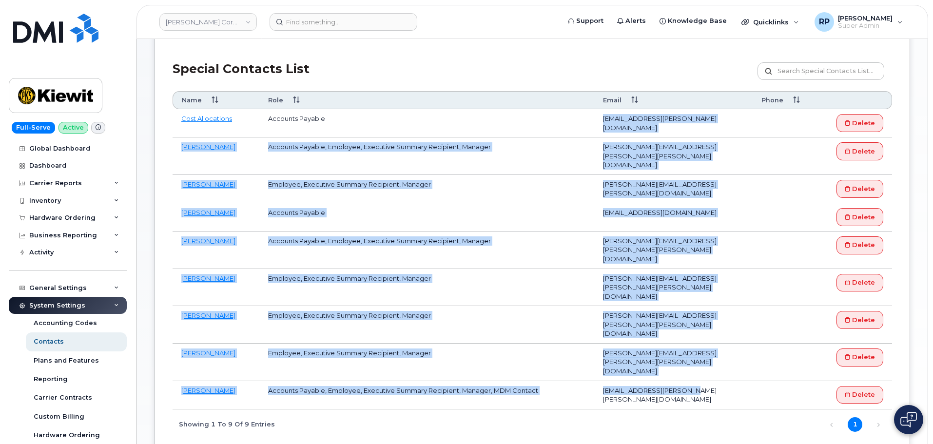
drag, startPoint x: 719, startPoint y: 350, endPoint x: 593, endPoint y: 127, distance: 256.9
click at [593, 127] on tbody "Cost Allocations Accounts Payable [EMAIL_ADDRESS][PERSON_NAME][DOMAIN_NAME] [GE…" at bounding box center [532, 259] width 719 height 300
click at [551, 186] on td "Employee, Executive Summary Recipient, Manager" at bounding box center [426, 189] width 335 height 28
